Goal: Task Accomplishment & Management: Manage account settings

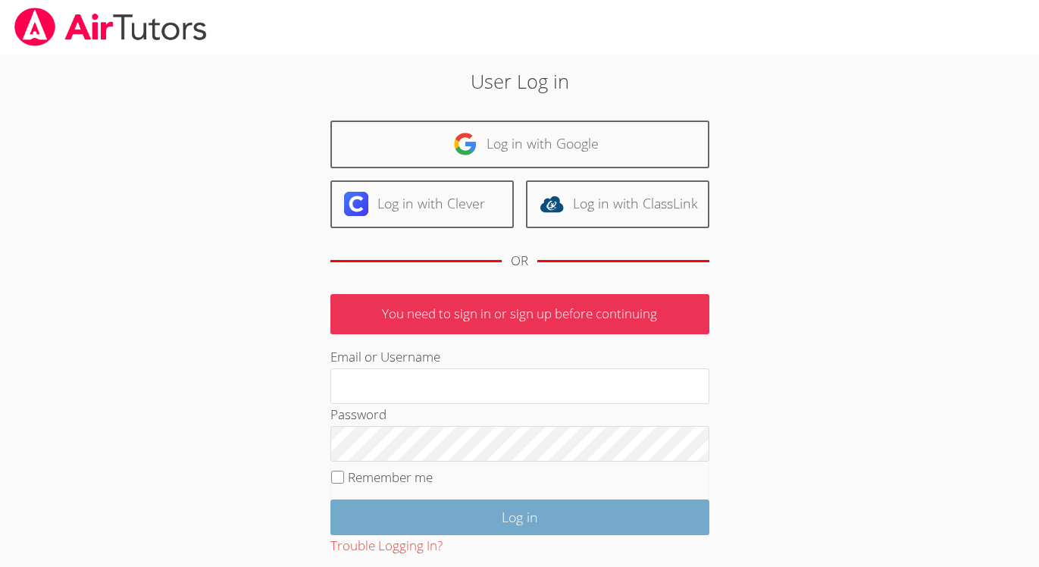
type input "ilinke.royse@gmail.com"
click at [411, 510] on input "Log in" at bounding box center [519, 517] width 379 height 36
